Goal: Transaction & Acquisition: Purchase product/service

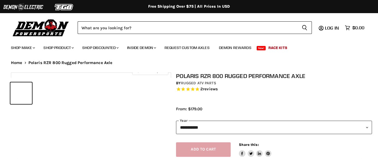
select select "******"
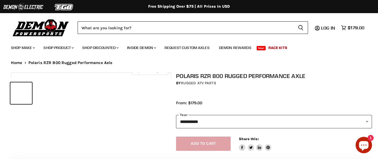
select select "******"
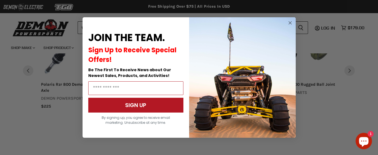
scroll to position [602, 0]
